Goal: Information Seeking & Learning: Check status

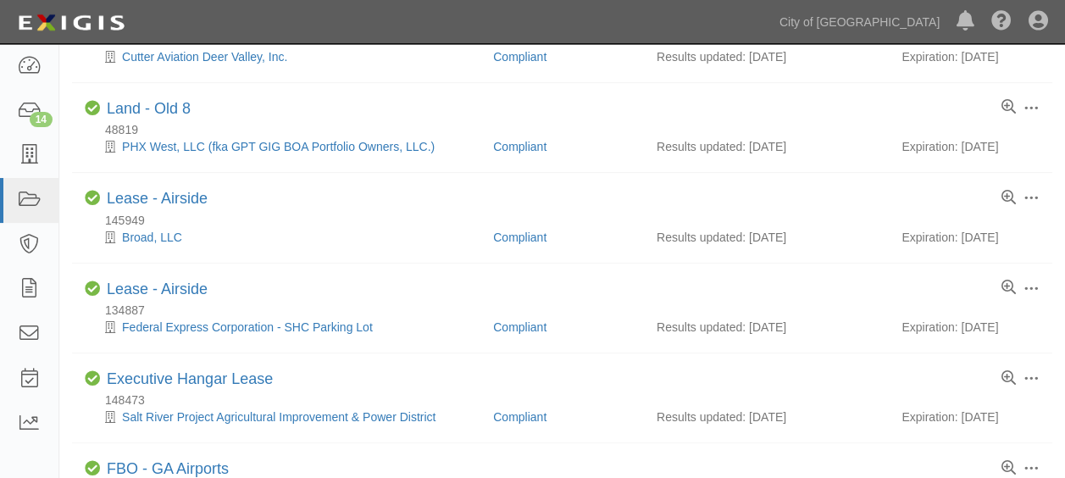
scroll to position [576, 0]
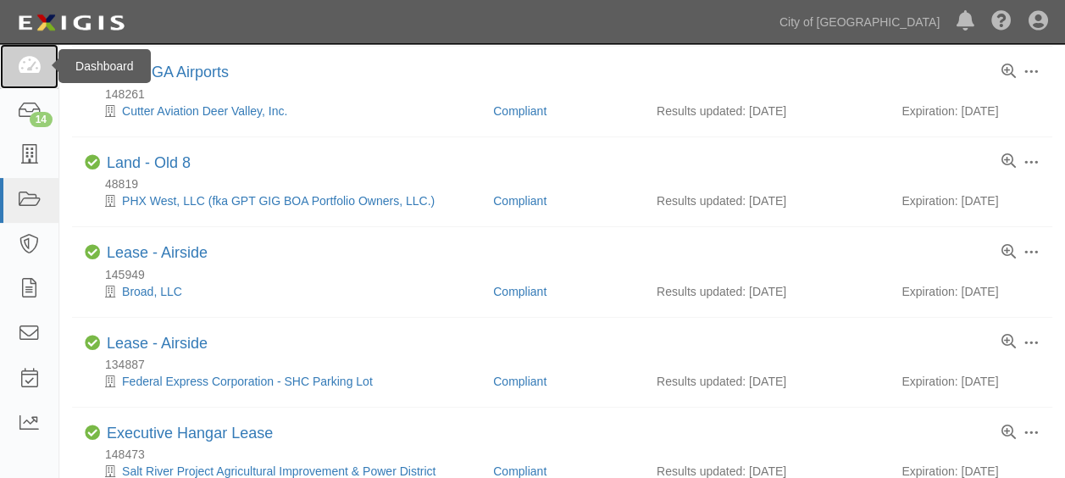
click at [24, 67] on icon at bounding box center [29, 66] width 24 height 19
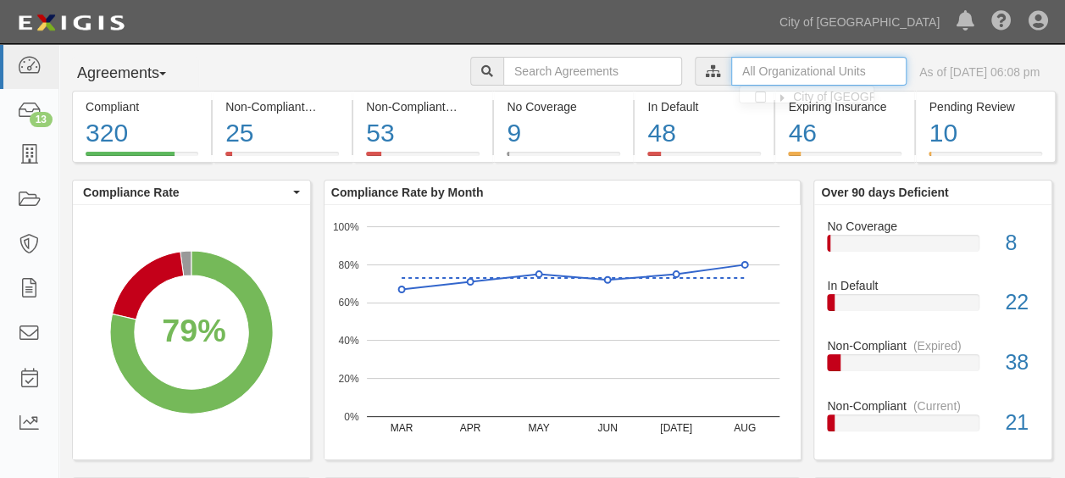
click at [829, 71] on input "text" at bounding box center [818, 71] width 175 height 29
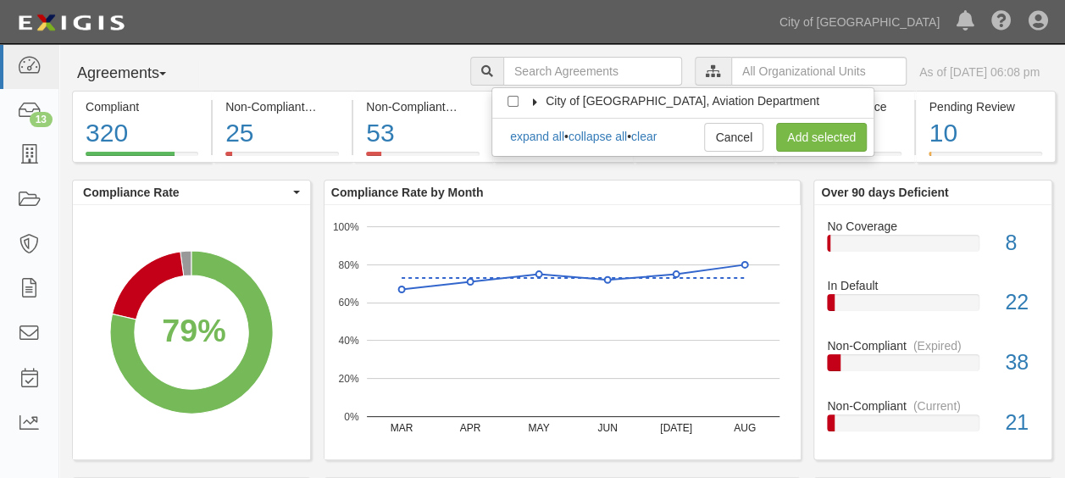
click at [538, 98] on icon at bounding box center [536, 102] width 12 height 8
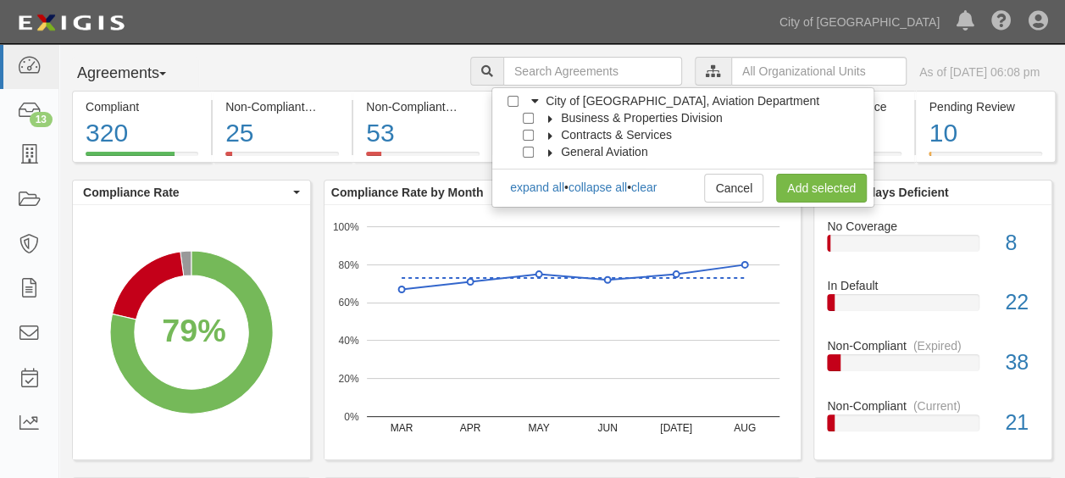
click at [551, 119] on icon at bounding box center [551, 119] width 12 height 8
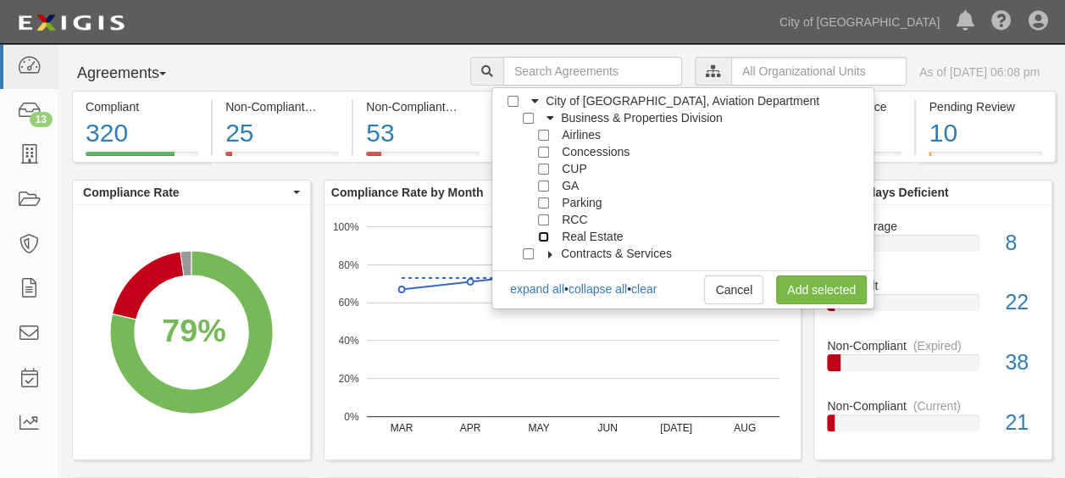
click at [540, 232] on input "Real Estate" at bounding box center [543, 236] width 11 height 11
checkbox input "true"
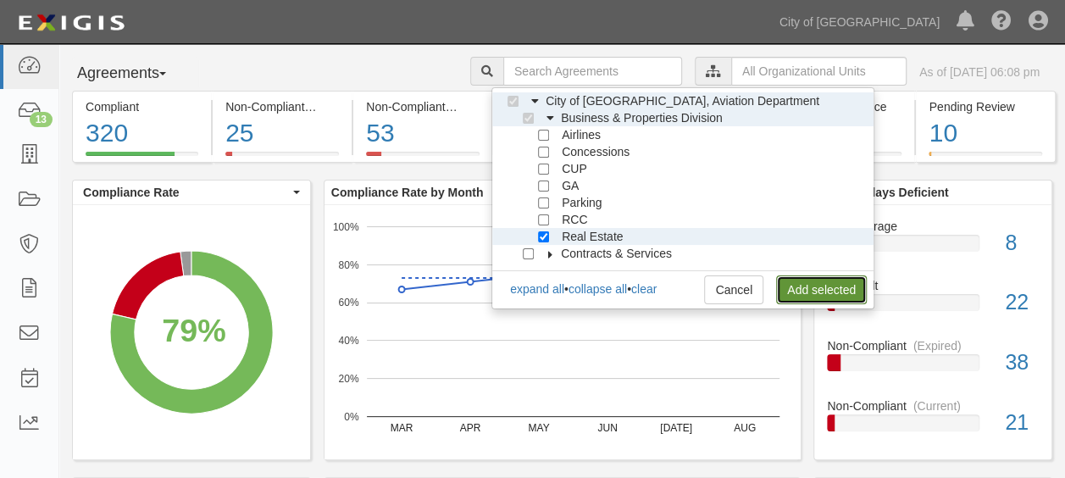
click at [810, 281] on link "Add selected" at bounding box center [821, 289] width 91 height 29
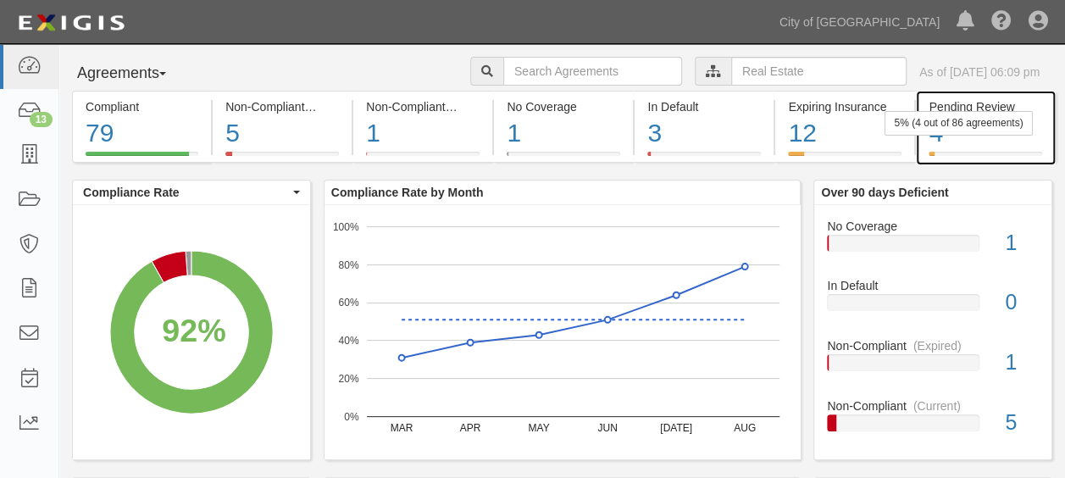
click at [1015, 137] on div "4" at bounding box center [985, 133] width 113 height 36
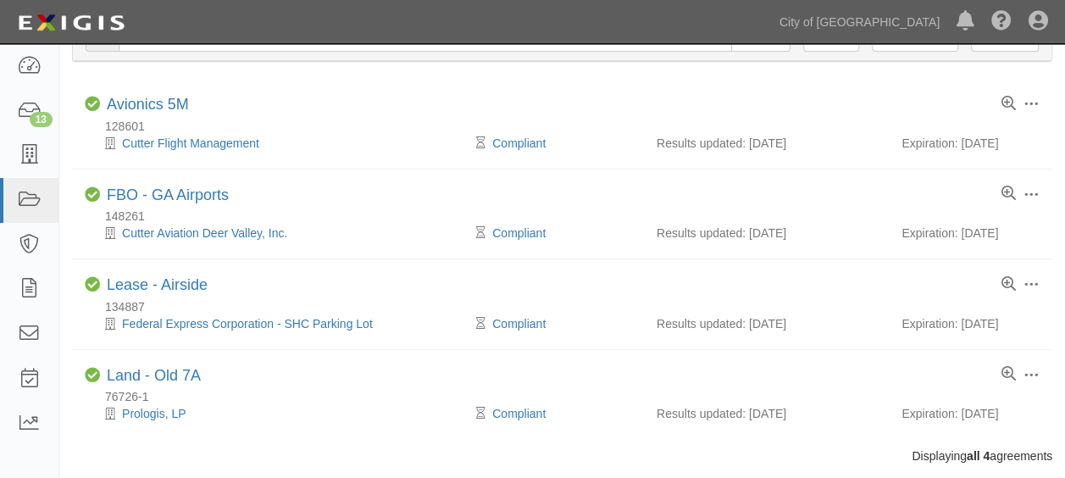
scroll to position [90, 0]
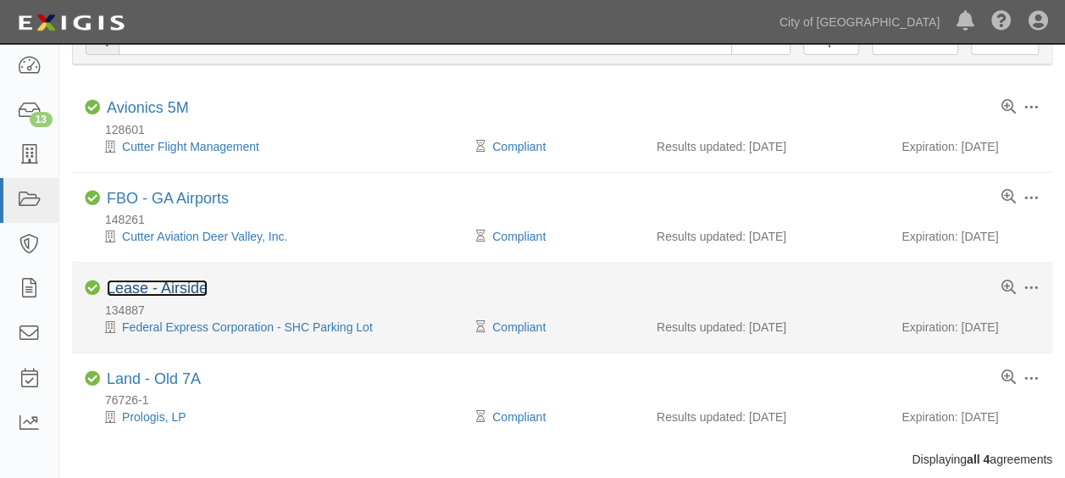
click at [164, 283] on link "Lease - Airside" at bounding box center [157, 288] width 101 height 17
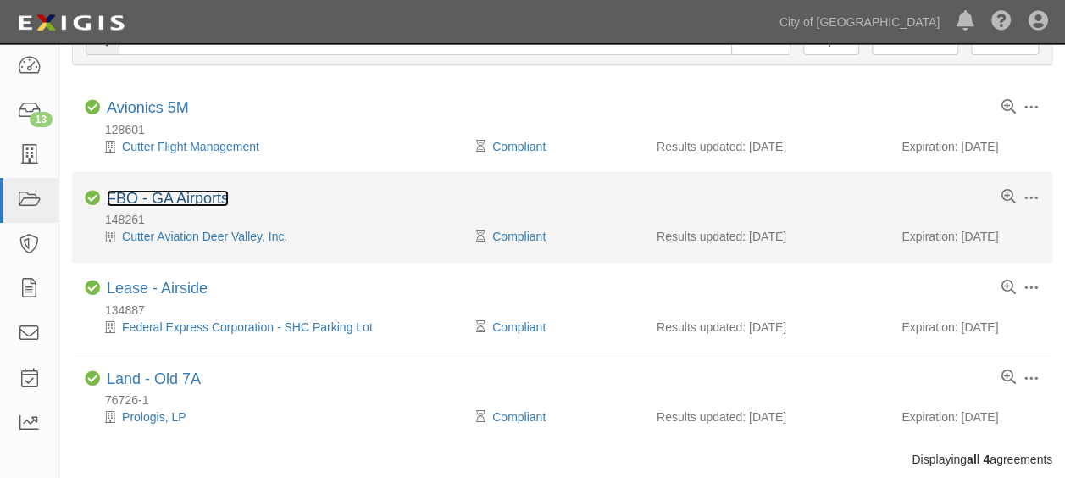
click at [222, 191] on link "FBO - GA Airports" at bounding box center [168, 198] width 122 height 17
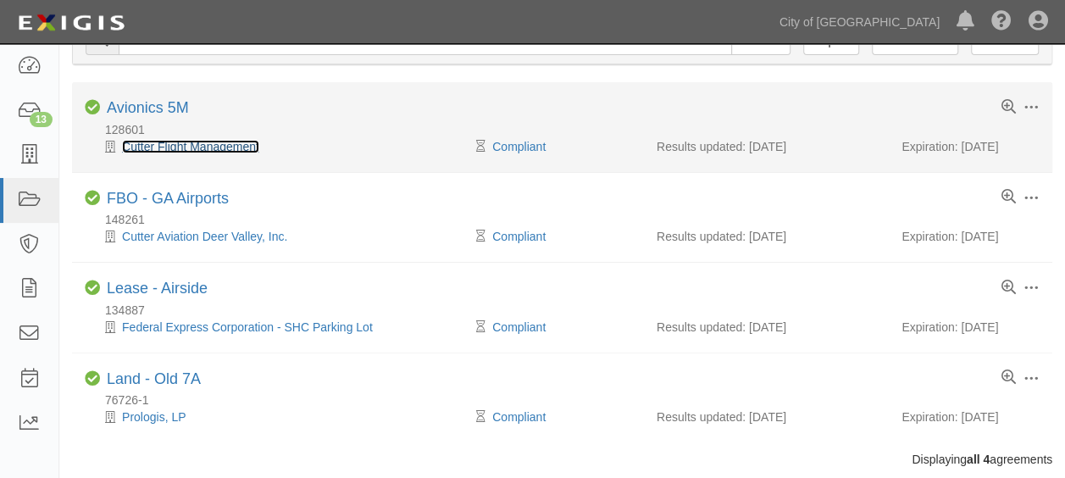
click at [186, 145] on link "Cutter Flight Management" at bounding box center [190, 147] width 137 height 14
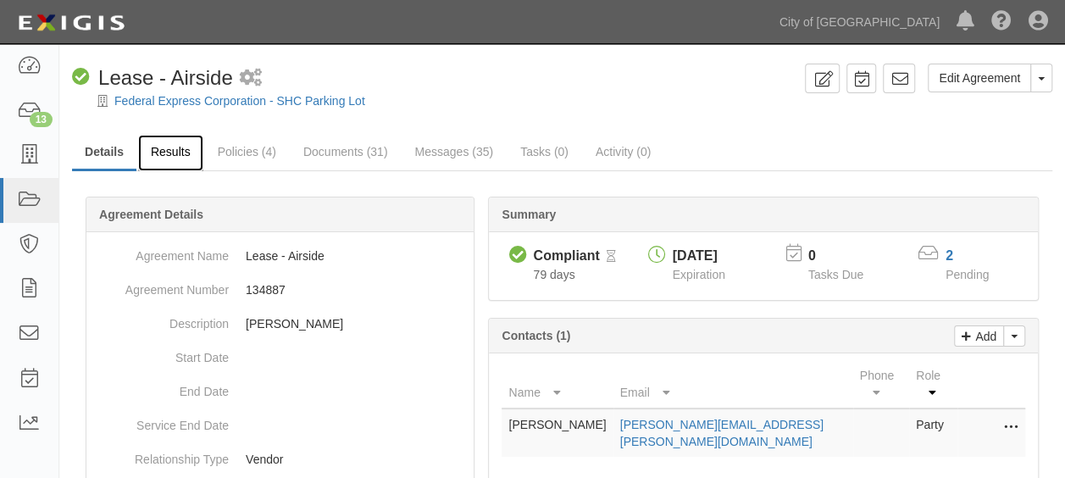
click at [180, 151] on link "Results" at bounding box center [170, 153] width 65 height 36
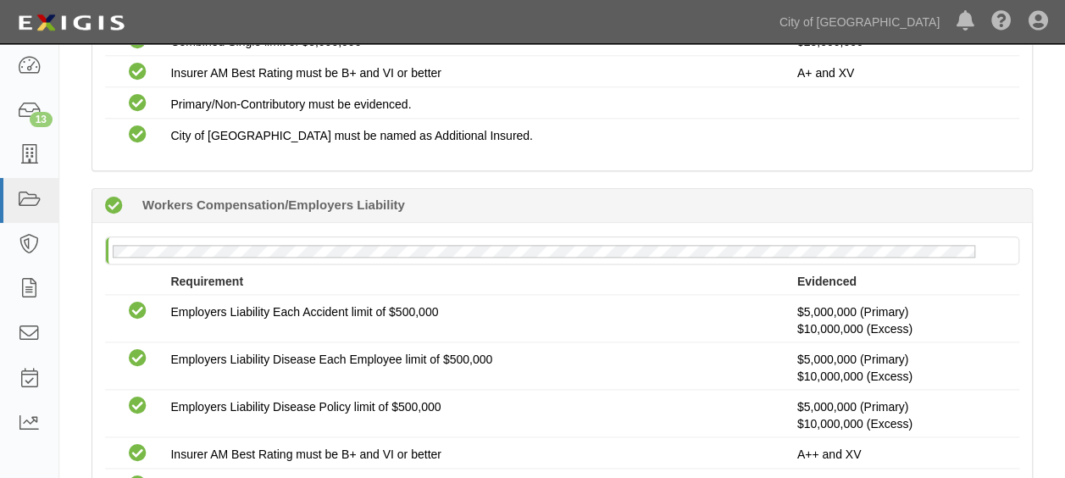
scroll to position [963, 0]
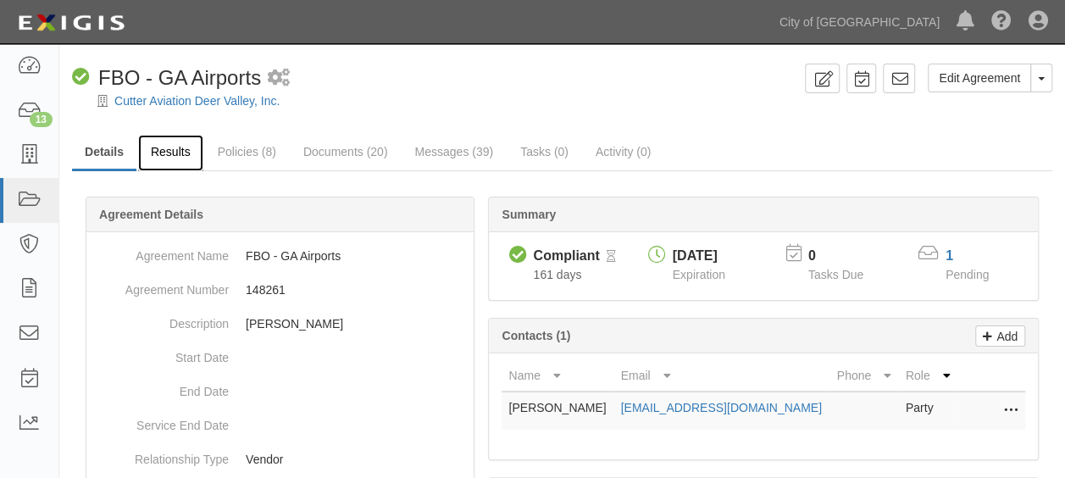
click at [191, 137] on link "Results" at bounding box center [170, 153] width 65 height 36
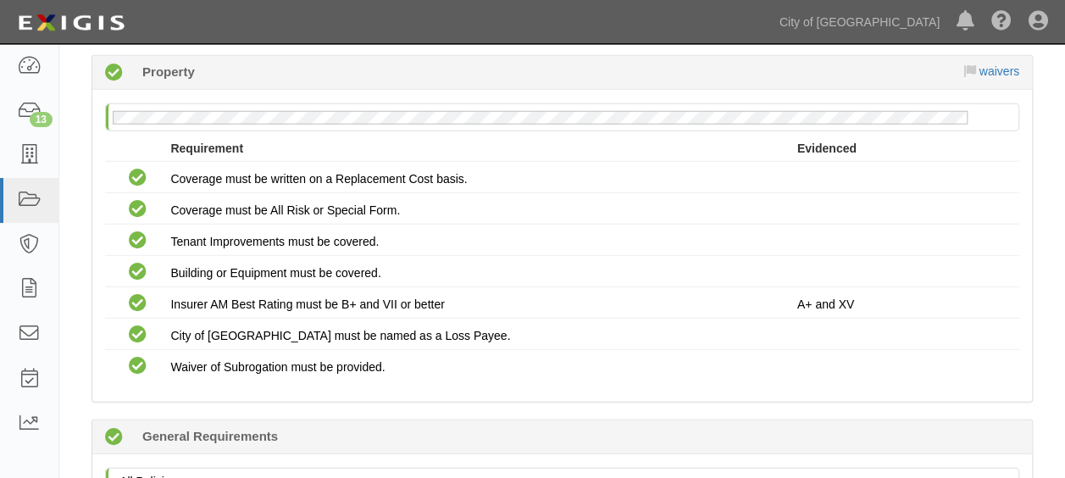
scroll to position [2204, 0]
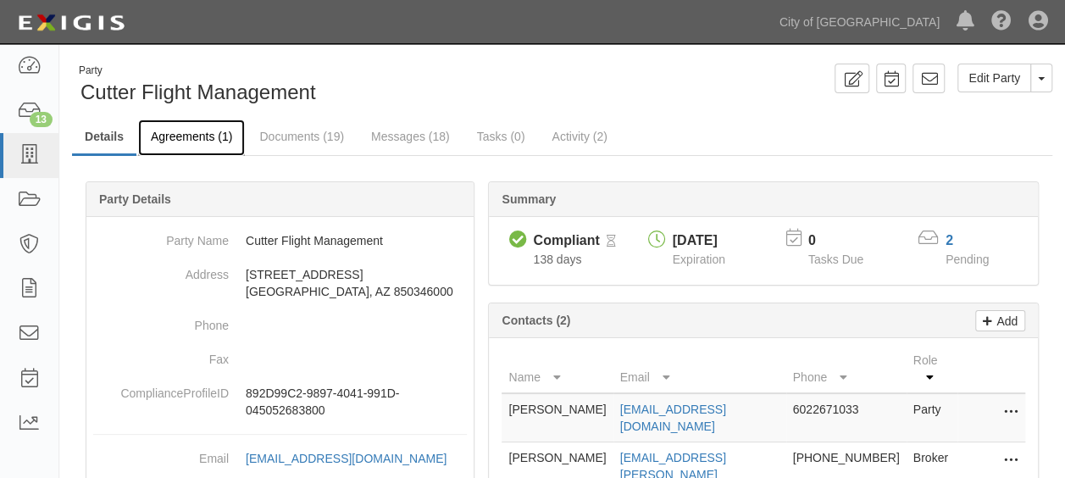
click at [193, 136] on link "Agreements (1)" at bounding box center [191, 137] width 107 height 36
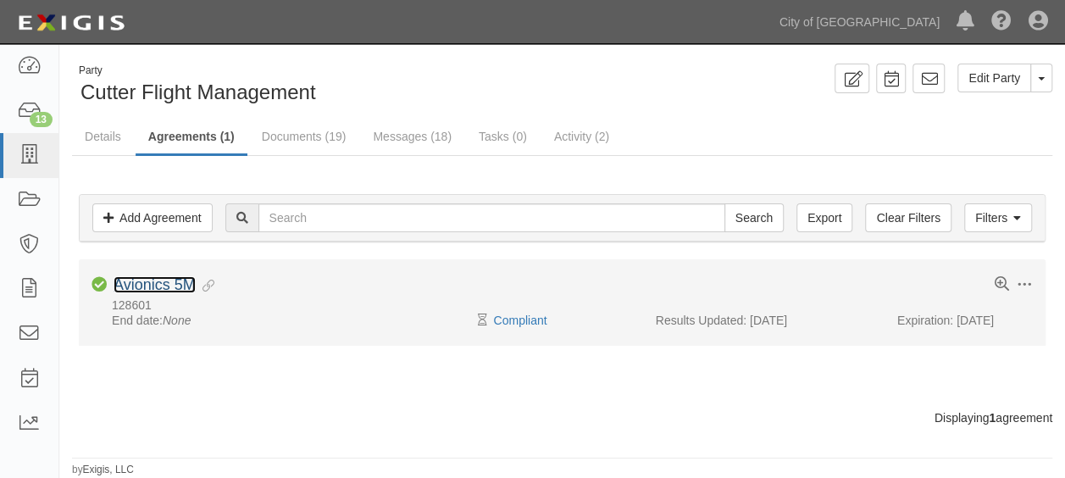
click at [182, 283] on link "Avionics 5M" at bounding box center [155, 284] width 82 height 17
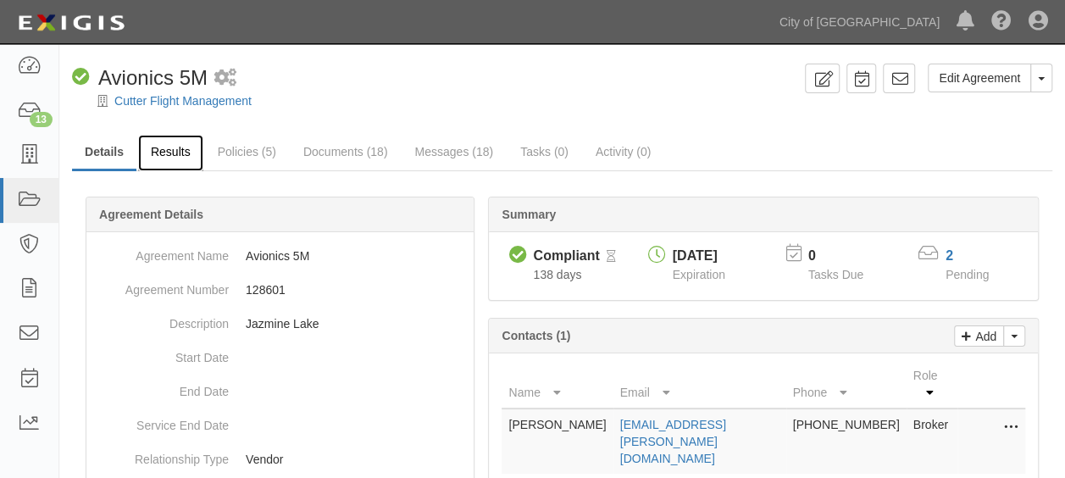
click at [173, 159] on link "Results" at bounding box center [170, 153] width 65 height 36
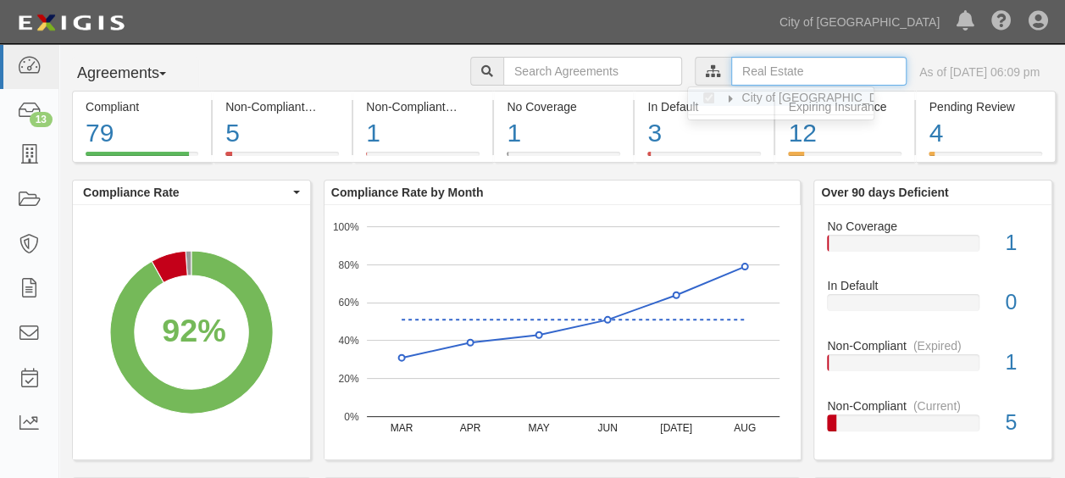
click at [799, 72] on input "text" at bounding box center [818, 71] width 175 height 29
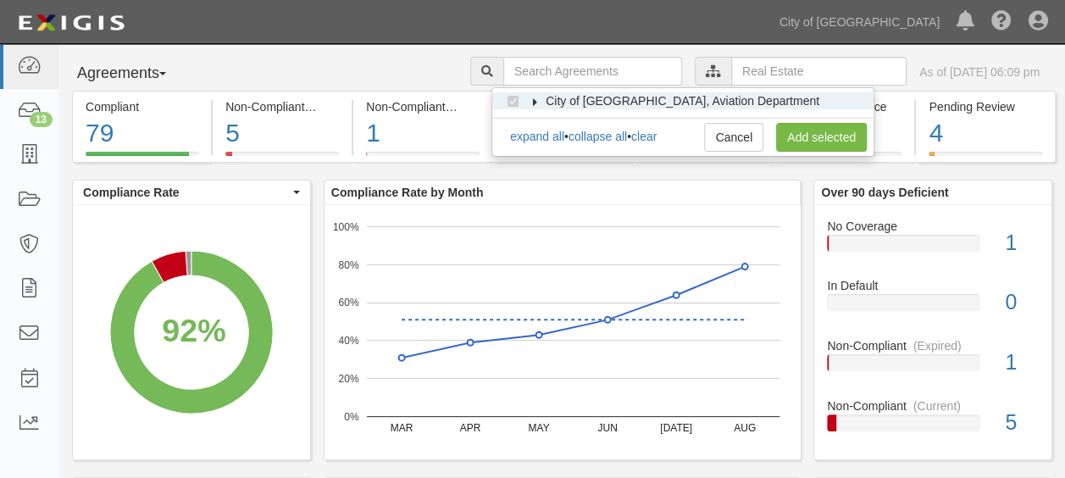
click at [538, 98] on icon at bounding box center [536, 102] width 12 height 8
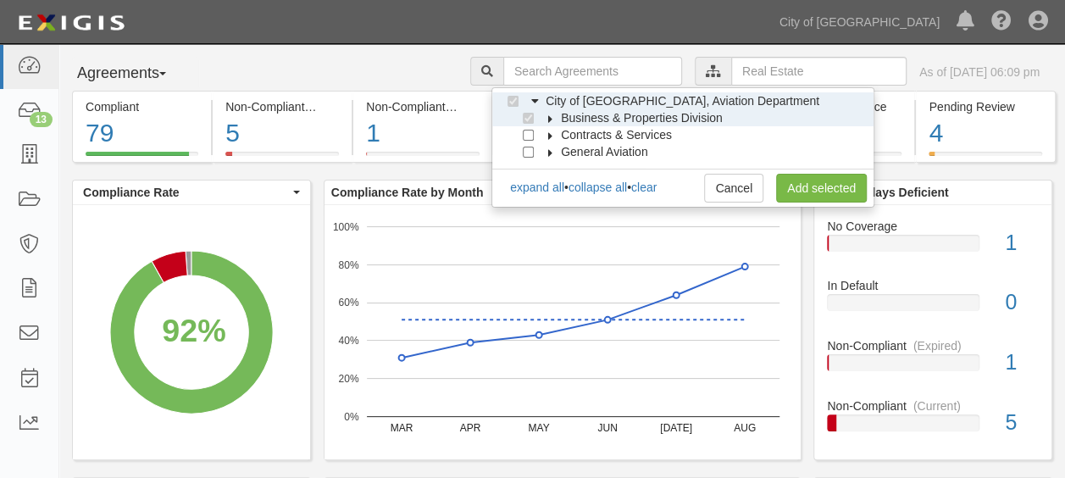
click at [551, 119] on icon at bounding box center [551, 119] width 12 height 8
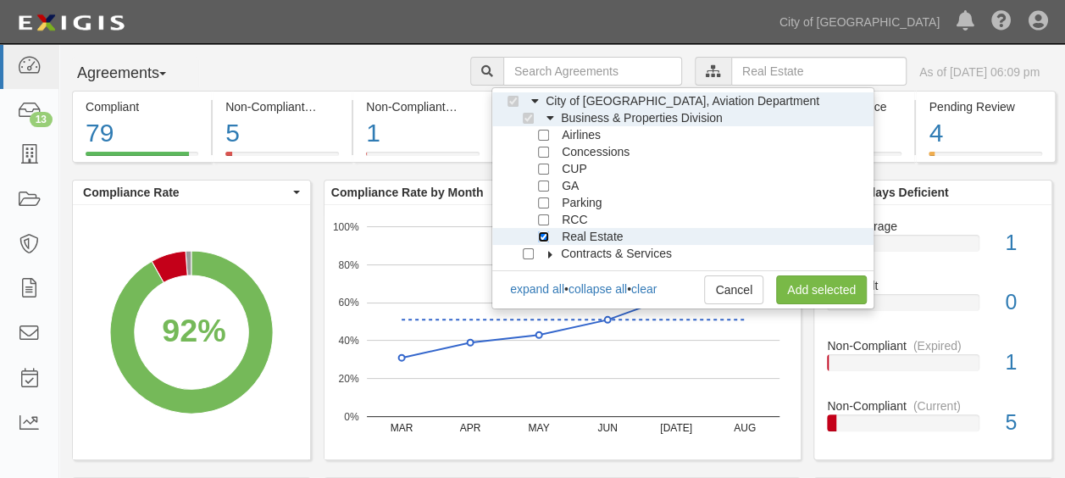
click at [546, 238] on input "Real Estate" at bounding box center [543, 236] width 11 height 11
checkbox input "false"
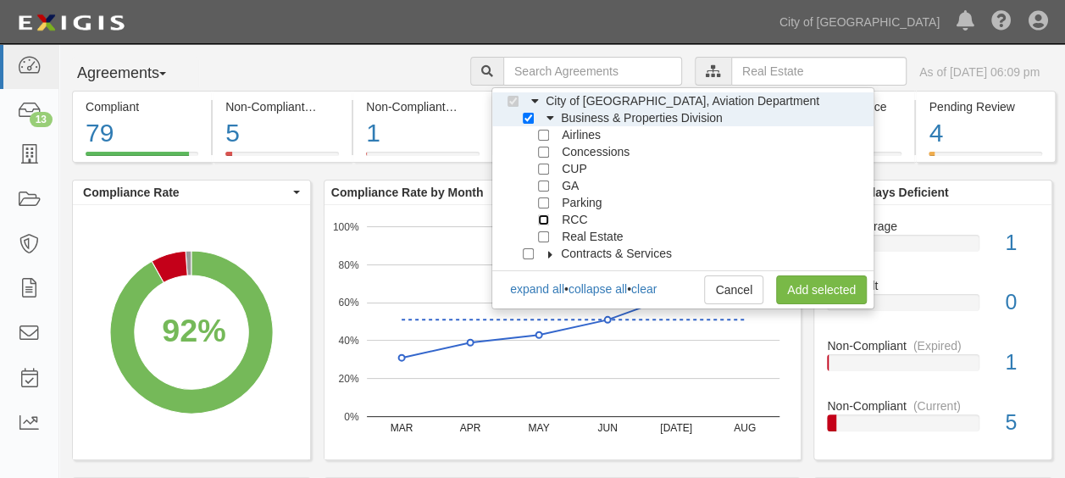
click at [545, 217] on input "RCC" at bounding box center [543, 219] width 11 height 11
checkbox input "true"
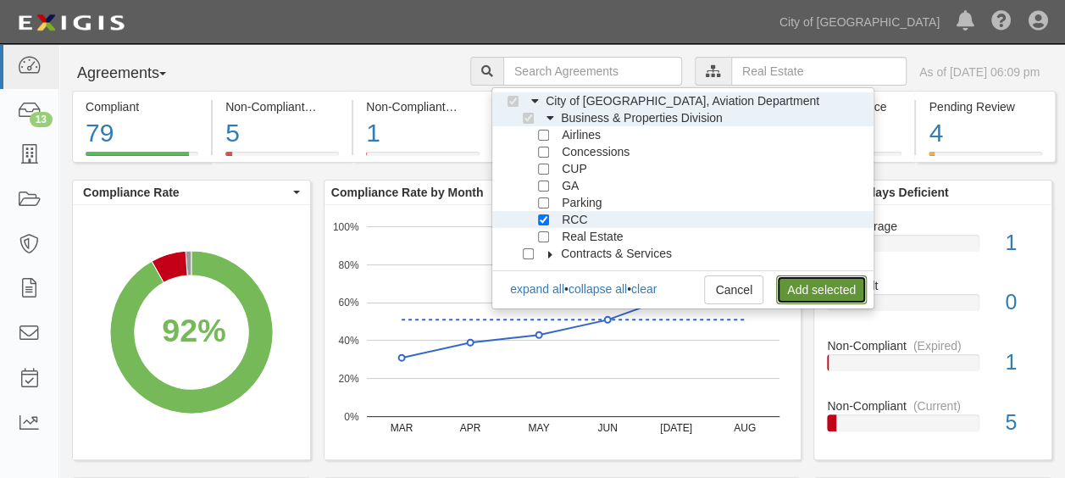
click at [793, 289] on link "Add selected" at bounding box center [821, 289] width 91 height 29
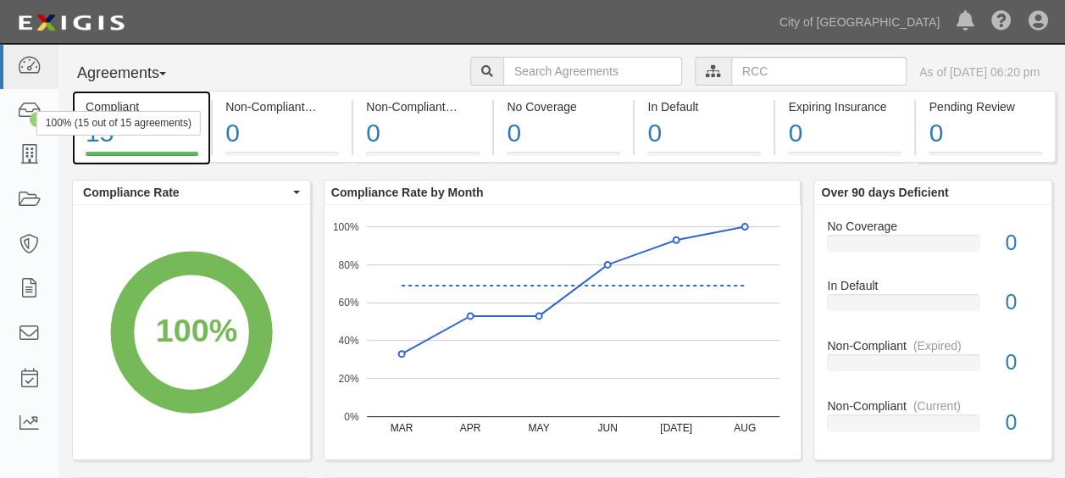
click at [187, 133] on div "100% (15 out of 15 agreements)" at bounding box center [118, 123] width 164 height 25
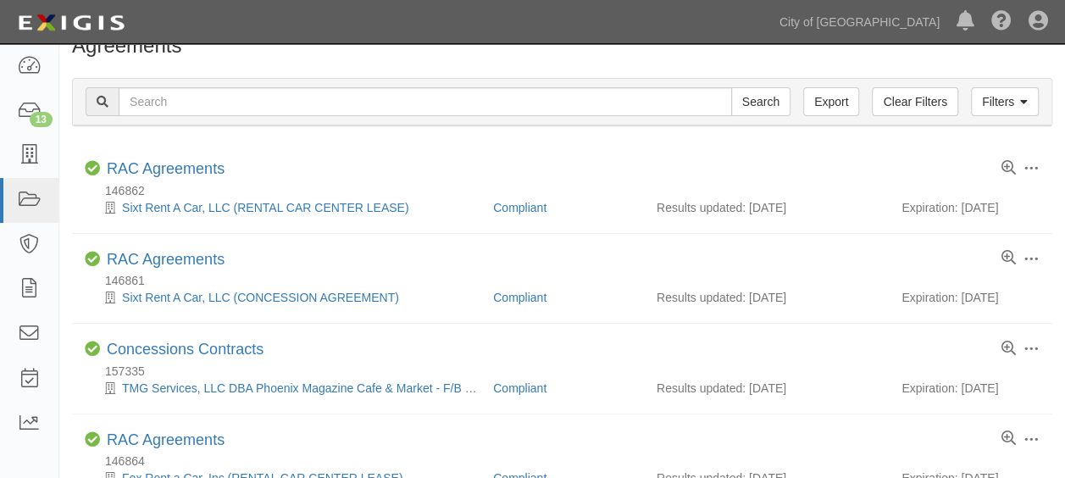
scroll to position [25, 0]
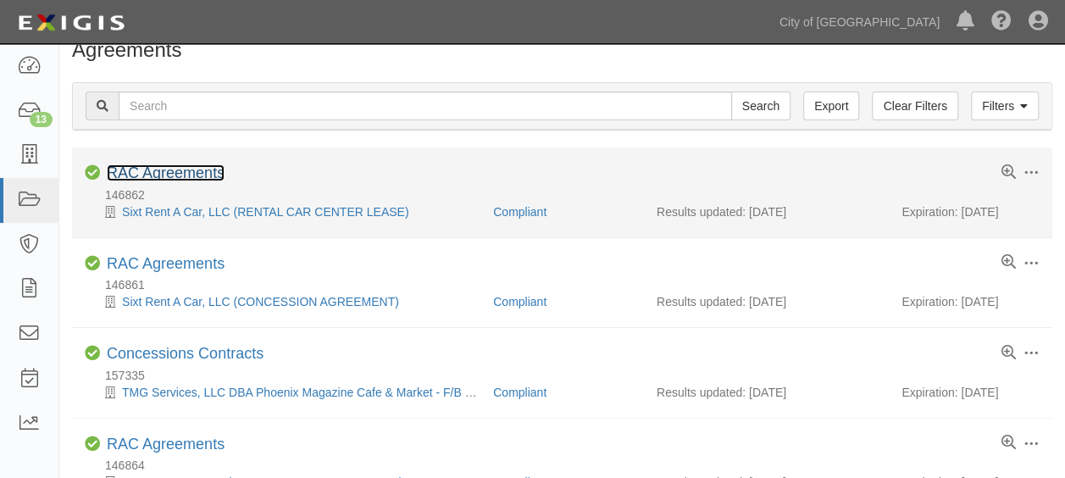
click at [190, 175] on link "RAC Agreements" at bounding box center [166, 172] width 118 height 17
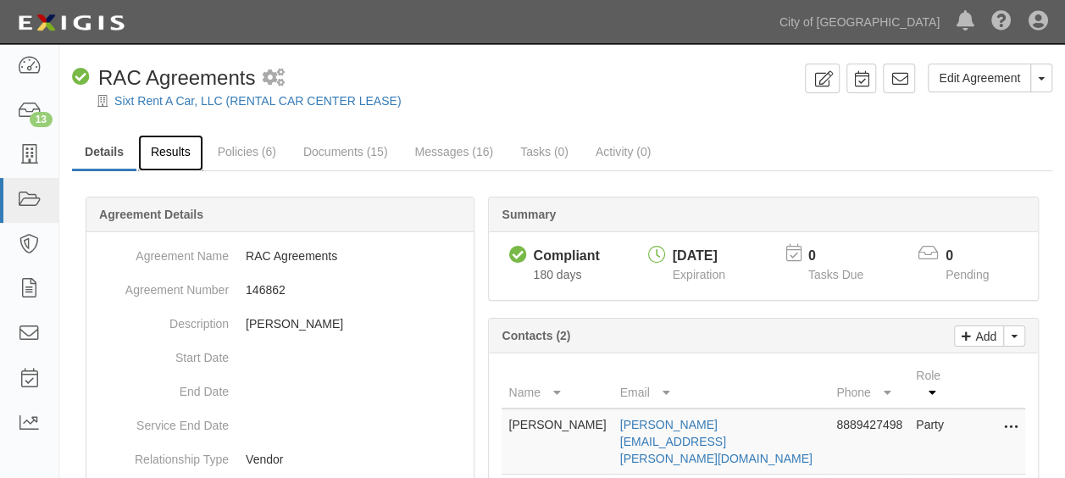
click at [176, 151] on link "Results" at bounding box center [170, 153] width 65 height 36
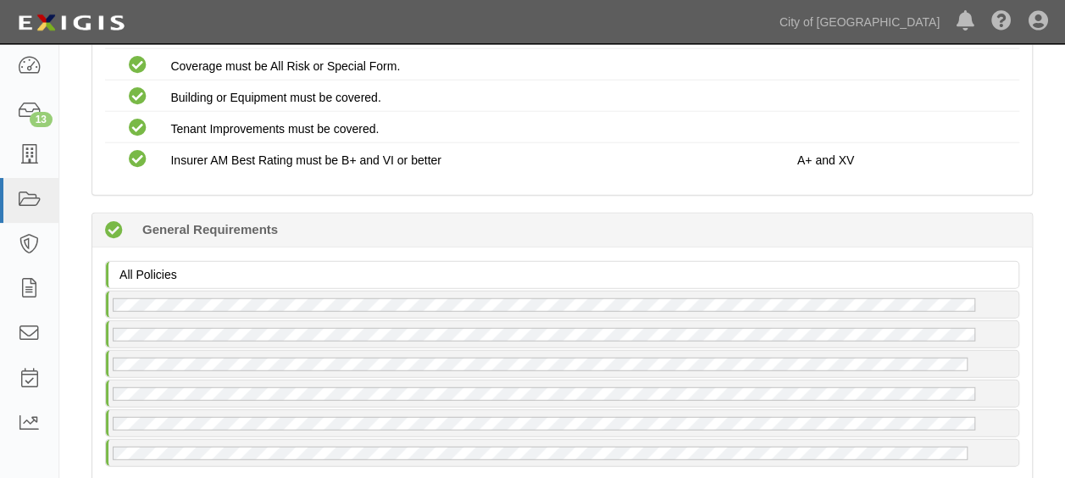
scroll to position [2213, 0]
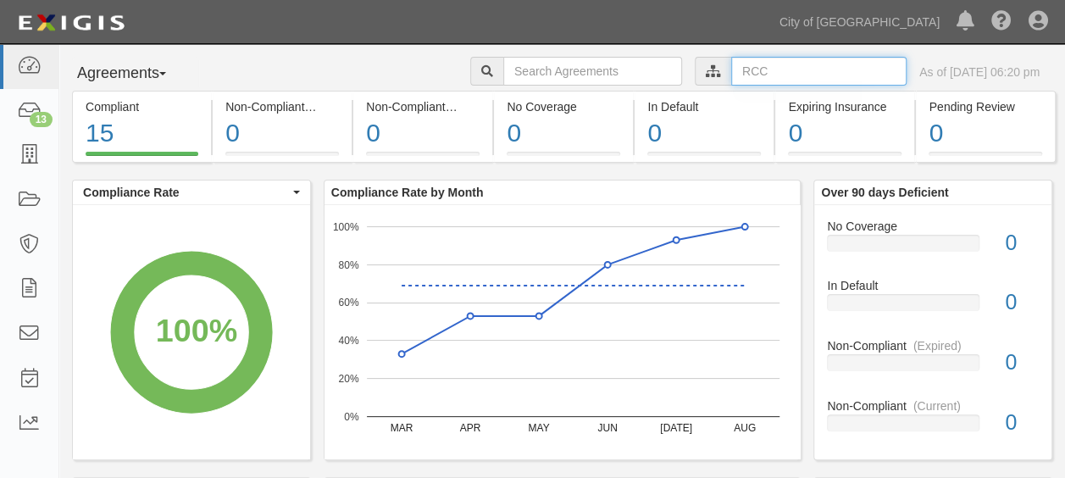
click at [734, 76] on input "text" at bounding box center [818, 71] width 175 height 29
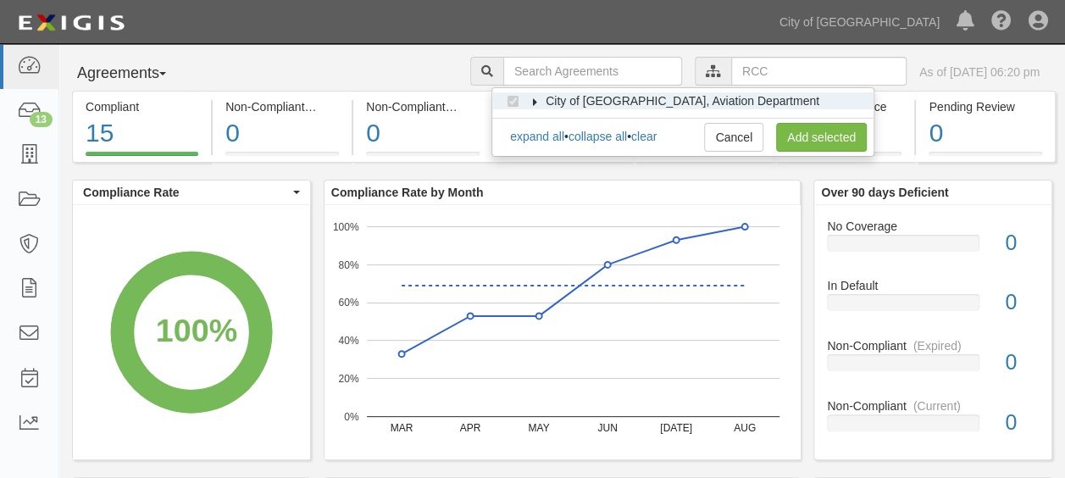
click at [536, 100] on icon at bounding box center [536, 102] width 12 height 8
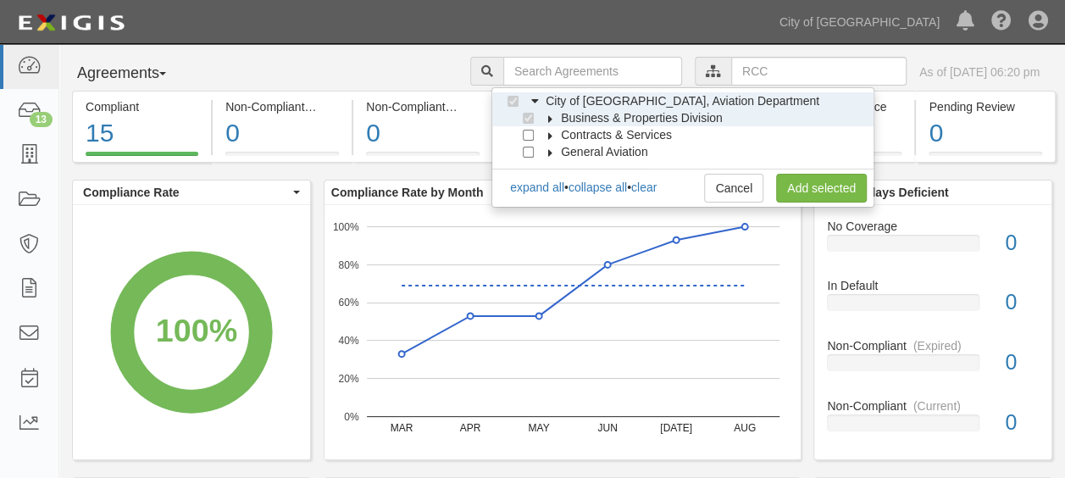
click at [551, 118] on icon at bounding box center [551, 119] width 12 height 8
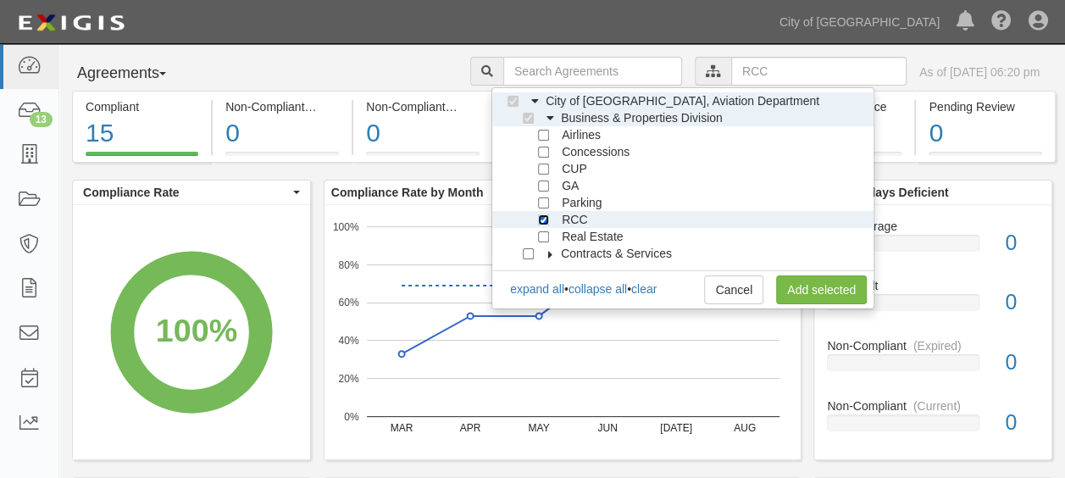
click at [542, 219] on input "RCC" at bounding box center [543, 219] width 11 height 11
checkbox input "false"
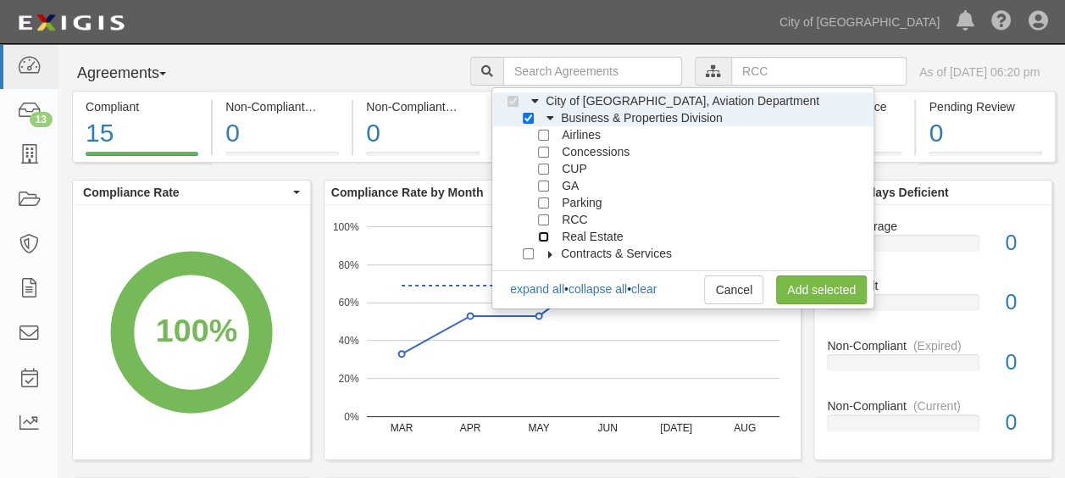
click at [544, 232] on input "Real Estate" at bounding box center [543, 236] width 11 height 11
checkbox input "true"
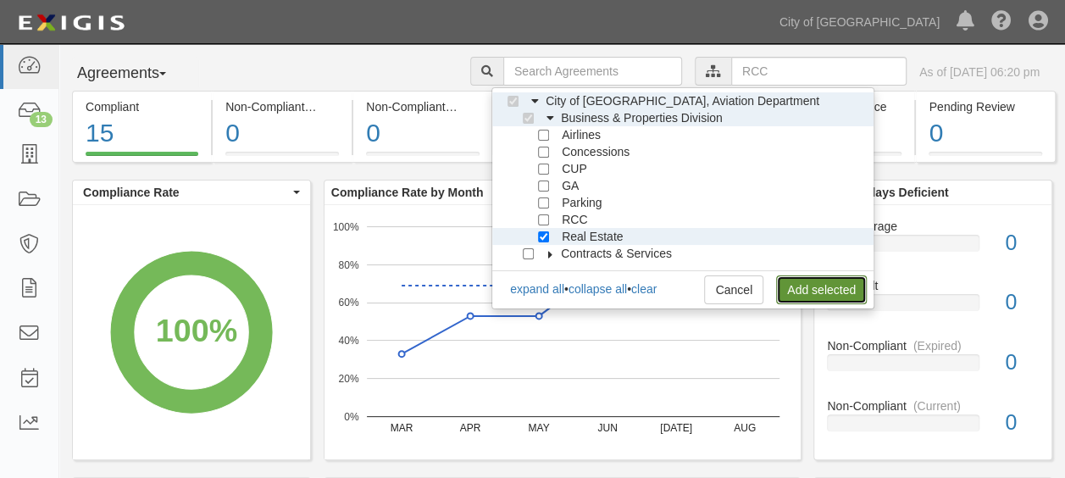
click at [841, 287] on link "Add selected" at bounding box center [821, 289] width 91 height 29
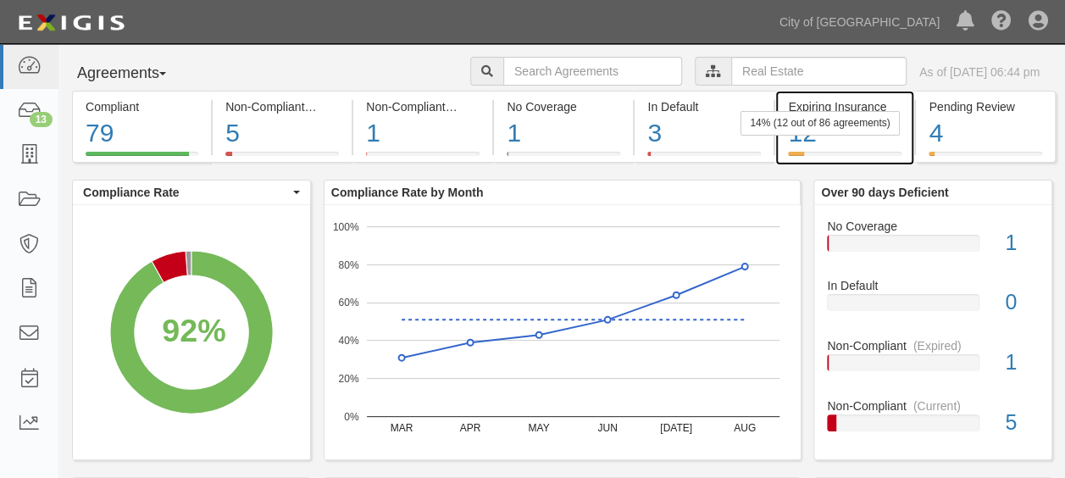
click at [863, 129] on div "14% (12 out of 86 agreements)" at bounding box center [820, 123] width 158 height 25
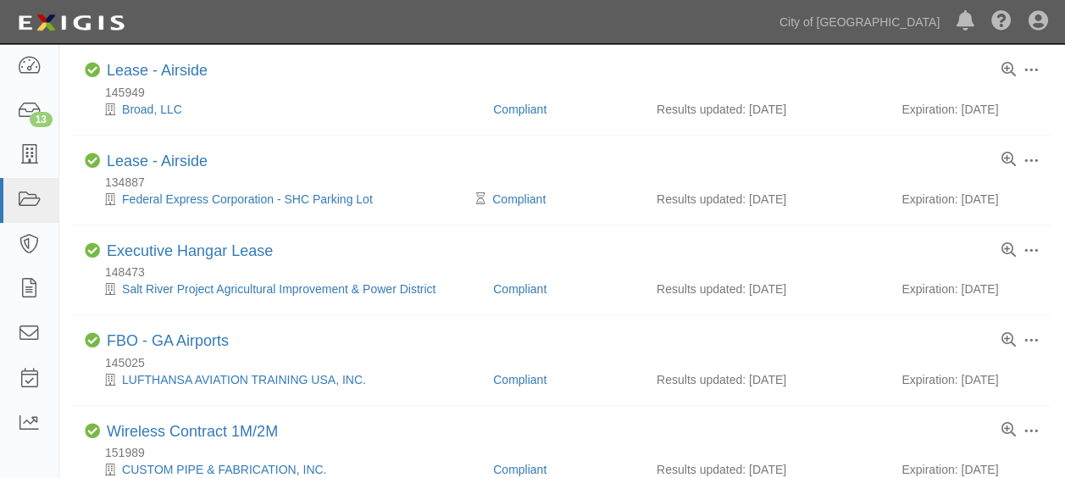
scroll to position [844, 0]
